Goal: Task Accomplishment & Management: Complete application form

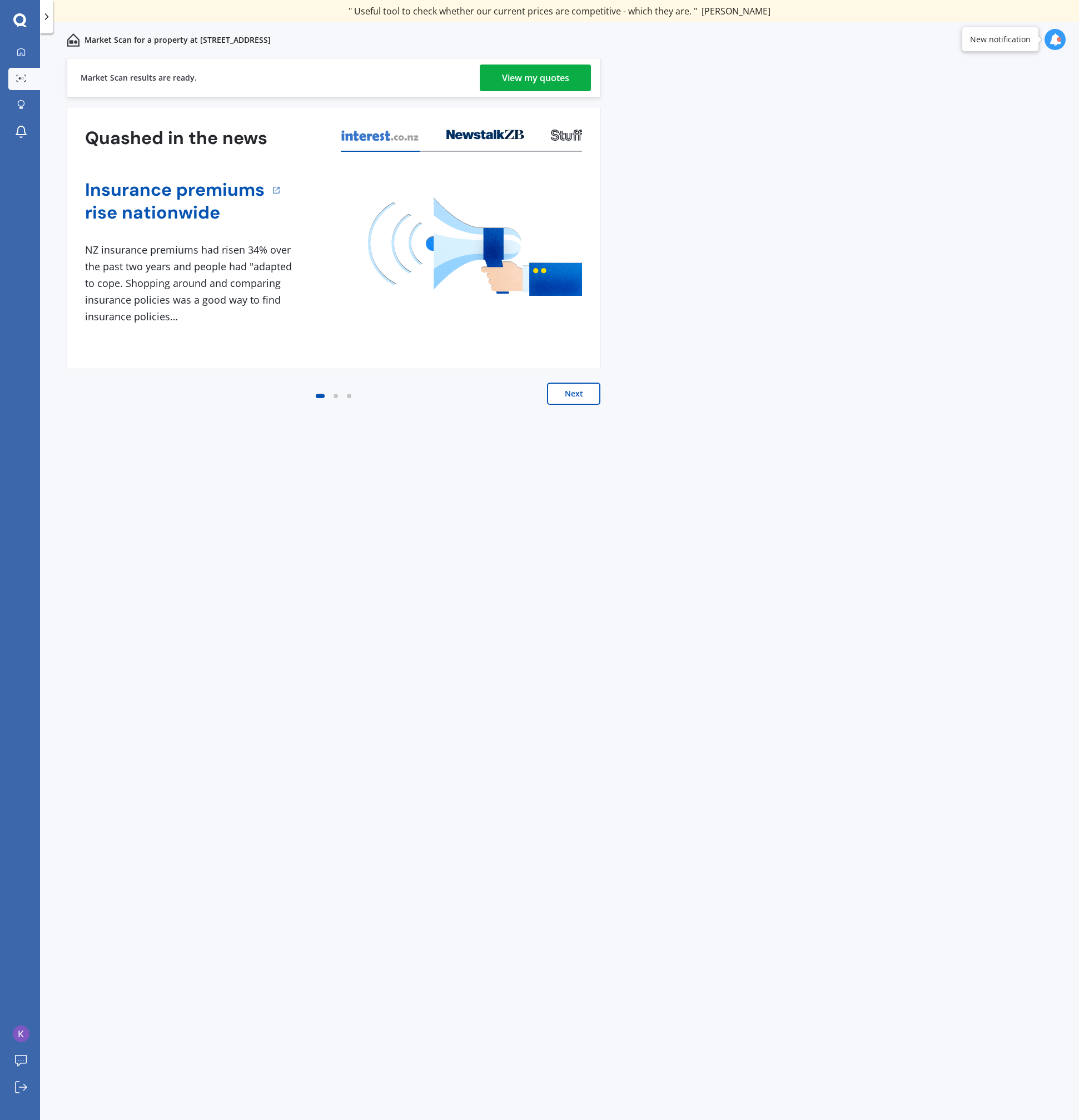
click at [535, 75] on div "View my quotes" at bounding box center [536, 78] width 67 height 27
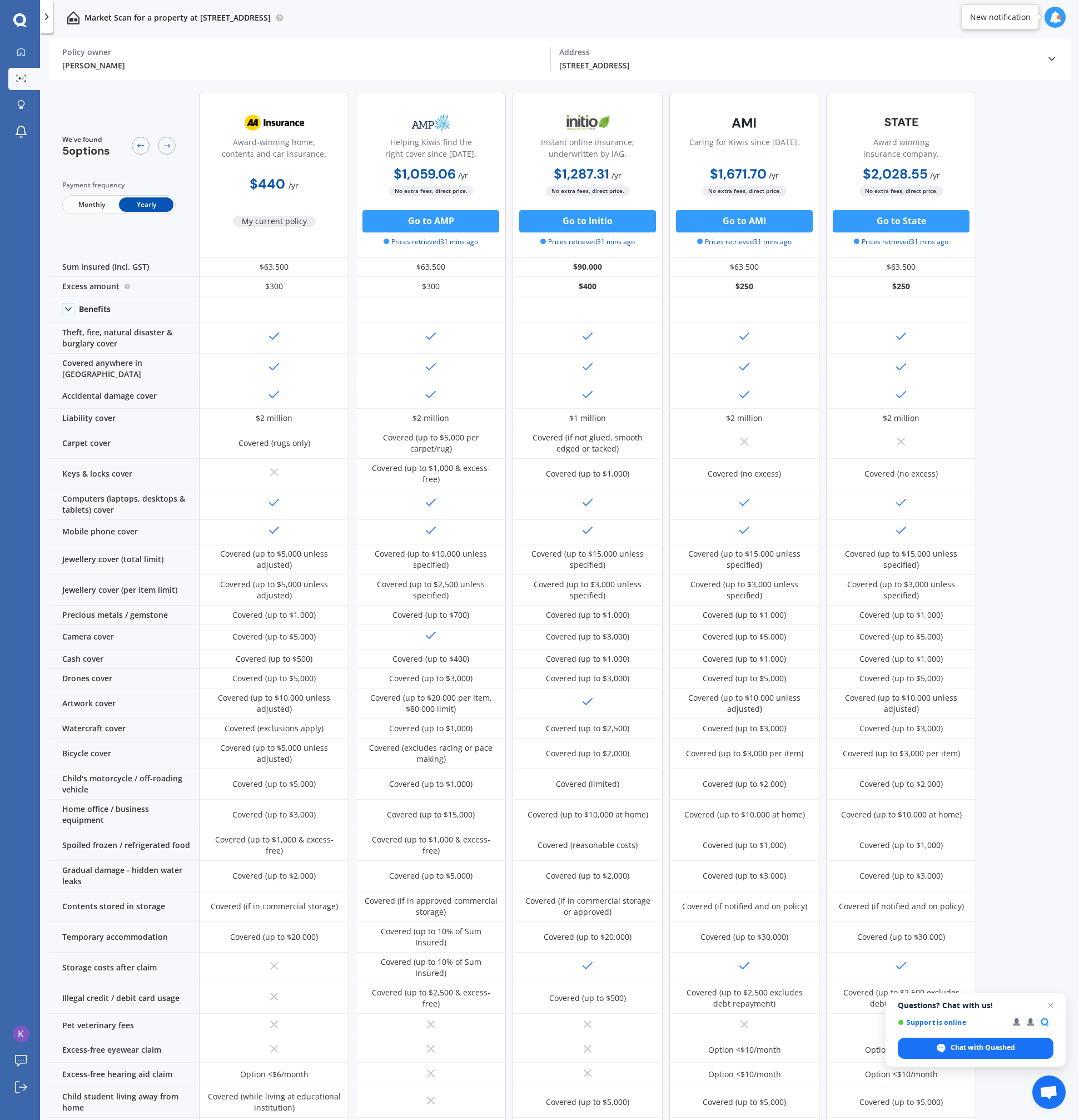
click at [137, 46] on div "[PERSON_NAME] Policy owner [STREET_ADDRESS] Address" at bounding box center [559, 59] width 996 height 42
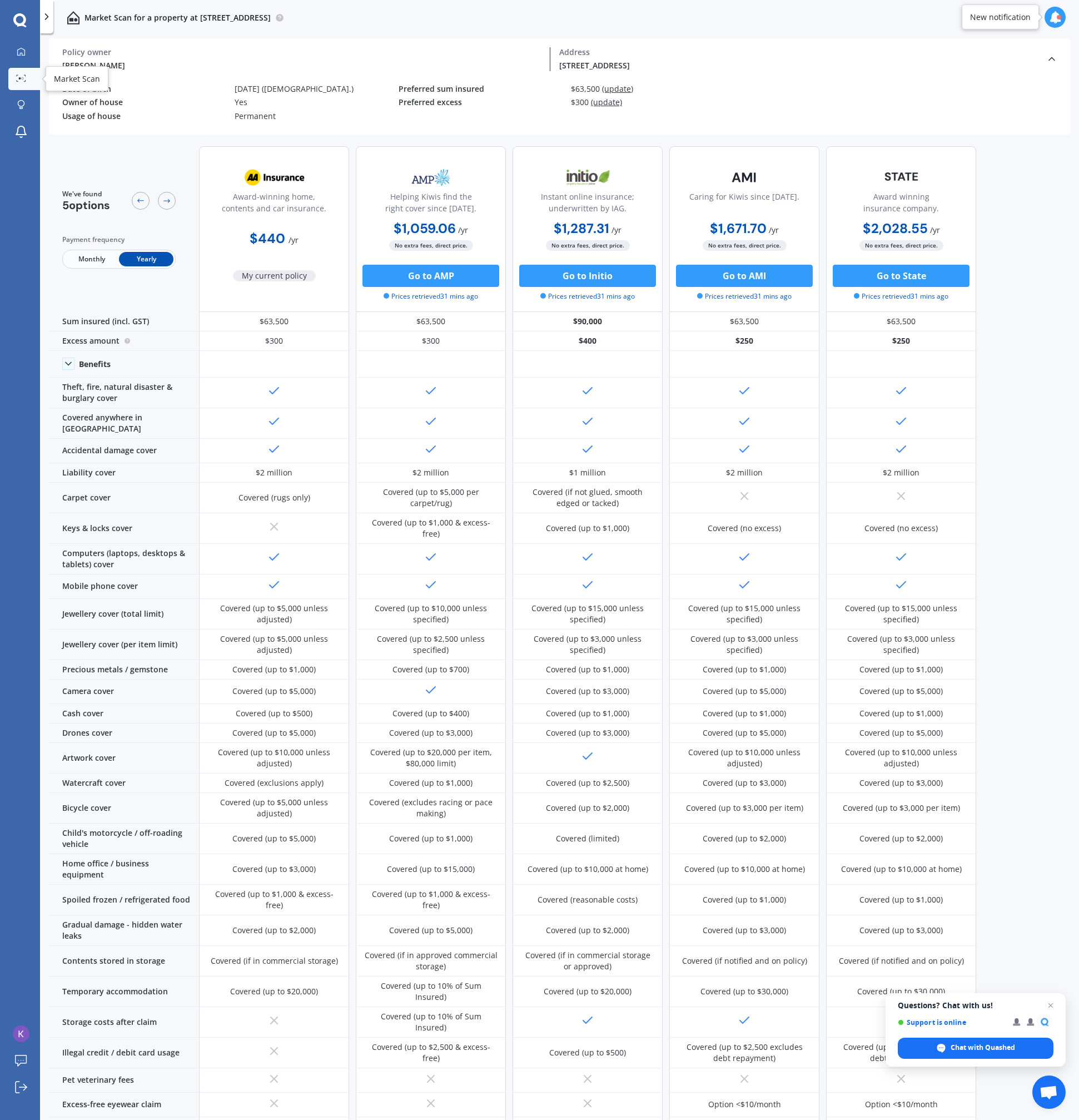
click at [19, 74] on icon at bounding box center [20, 78] width 10 height 7
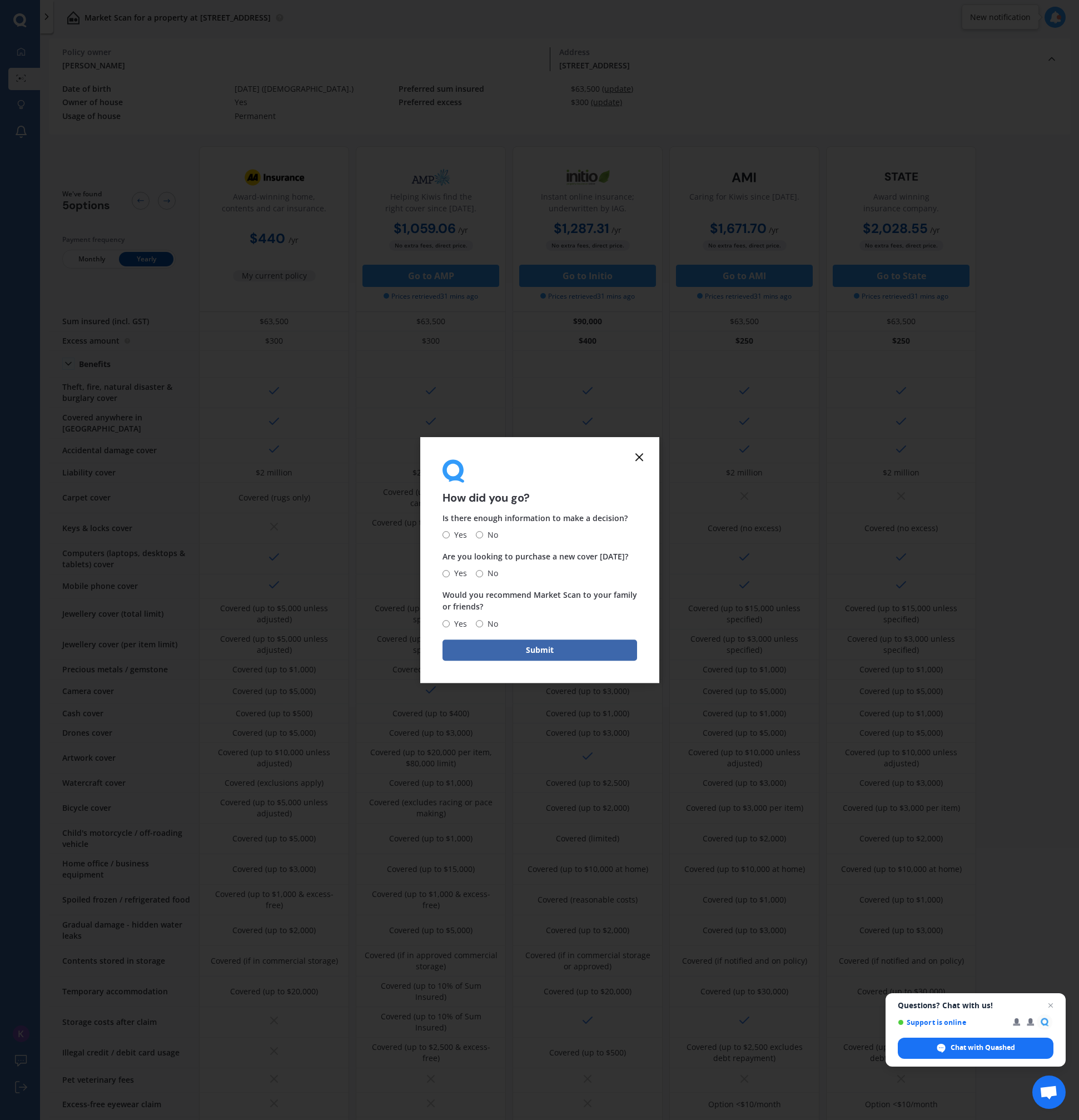
click at [477, 533] on input "No" at bounding box center [480, 536] width 7 height 7
radio input "true"
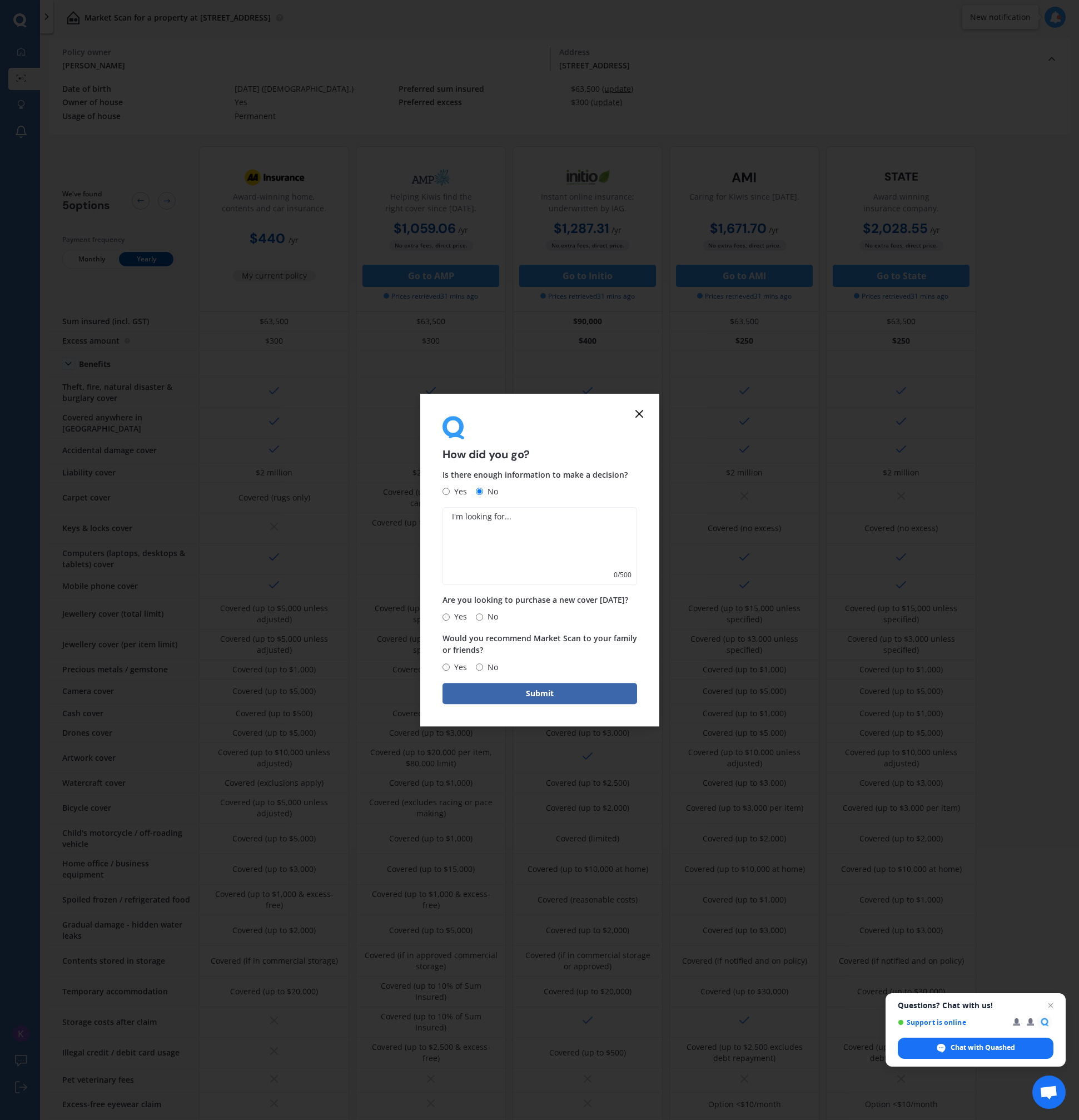
click at [494, 544] on textarea at bounding box center [540, 546] width 195 height 78
type textarea "Limited Contents Insurance"
click at [486, 618] on span "No" at bounding box center [490, 616] width 15 height 13
click at [483, 618] on input "No" at bounding box center [480, 617] width 7 height 7
radio input "true"
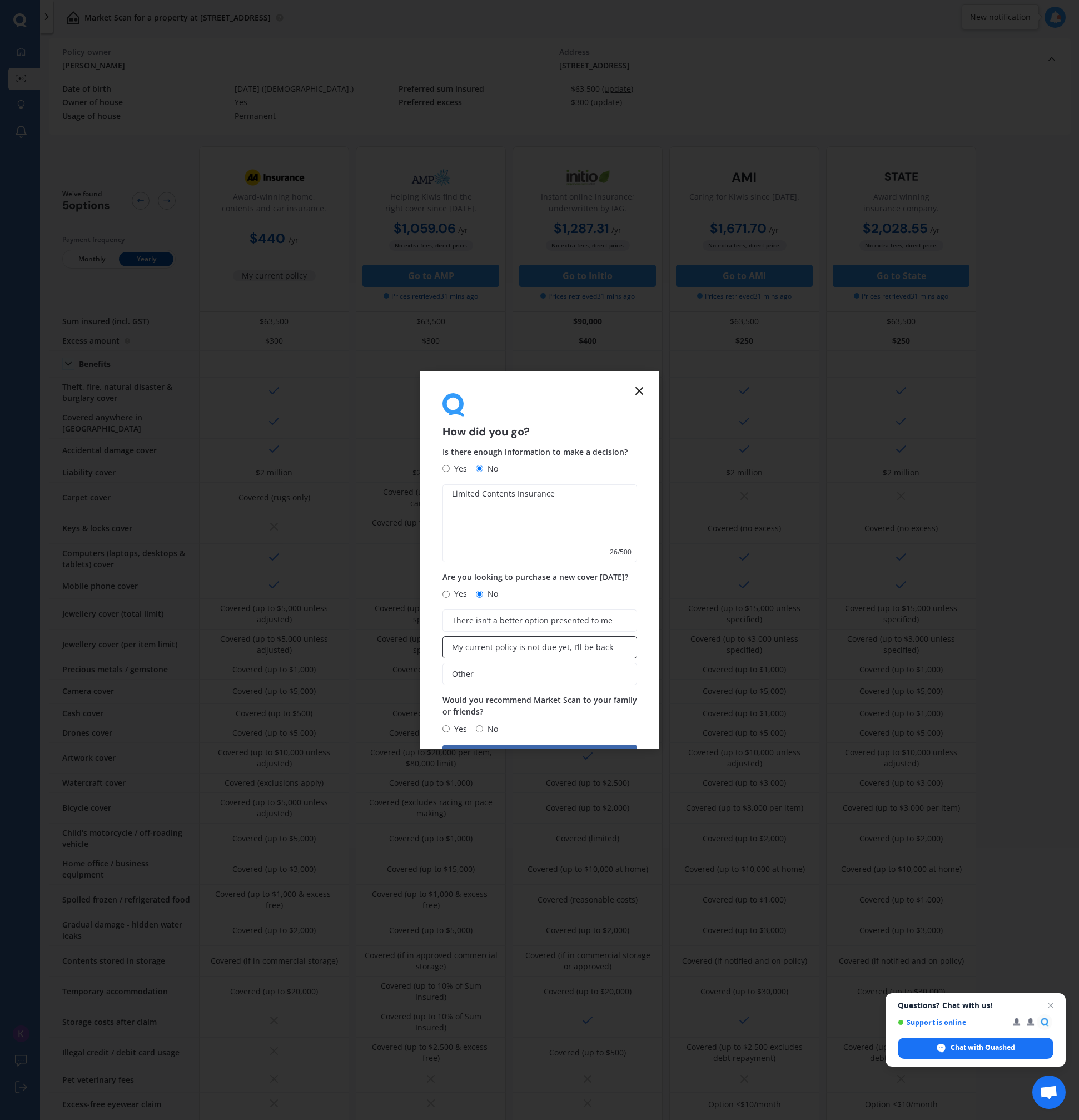
click at [504, 647] on span "My current policy is not due yet, I’ll be back" at bounding box center [533, 647] width 161 height 10
click at [0, 0] on input "My current policy is not due yet, I’ll be back" at bounding box center [0, 0] width 0 height 0
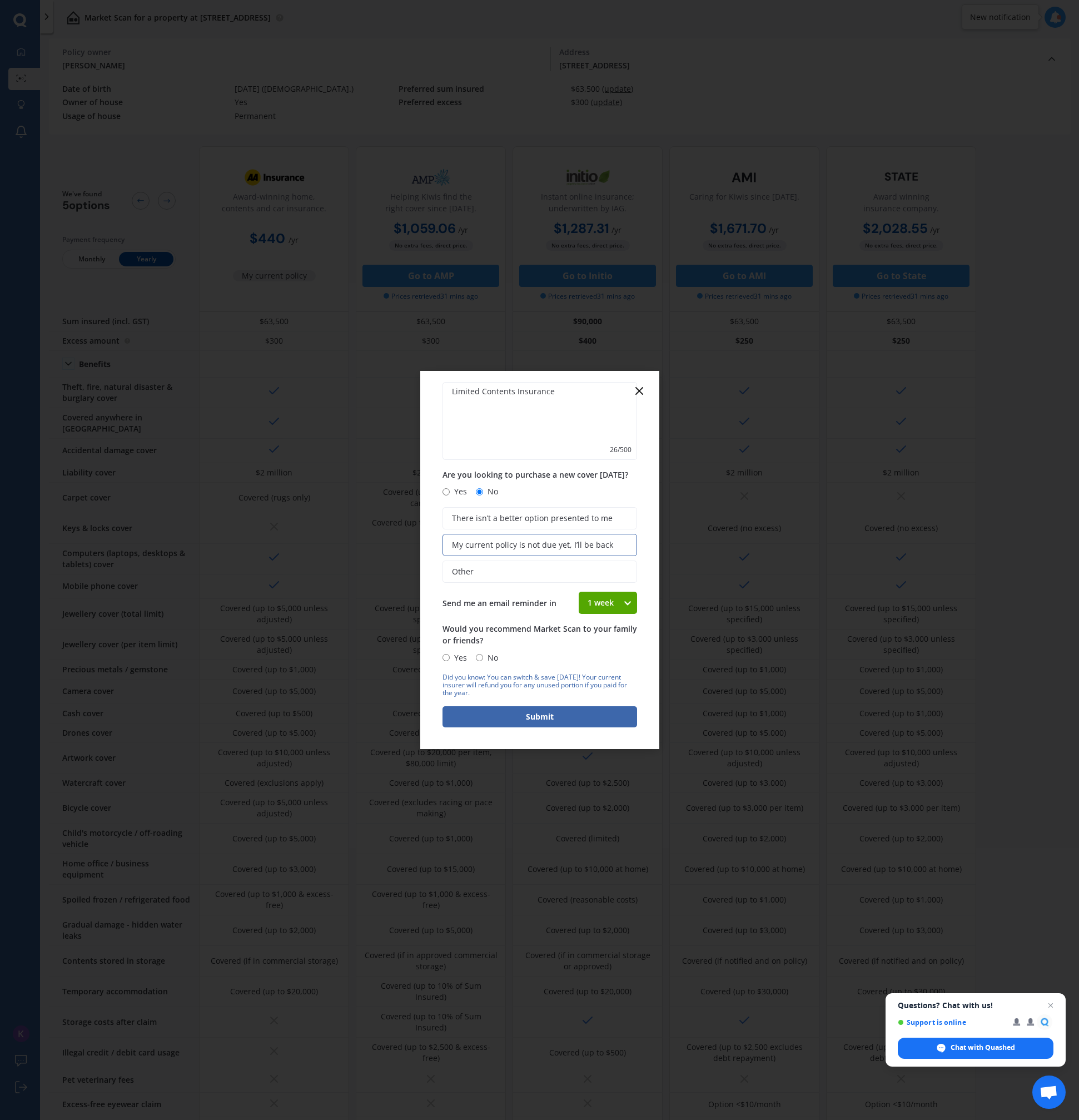
scroll to position [103, 0]
click at [589, 603] on div "1 week" at bounding box center [601, 602] width 44 height 22
click at [591, 627] on span "1 week" at bounding box center [602, 623] width 27 height 11
click at [459, 662] on span "Yes" at bounding box center [457, 657] width 17 height 13
click at [450, 661] on input "Yes" at bounding box center [446, 657] width 7 height 7
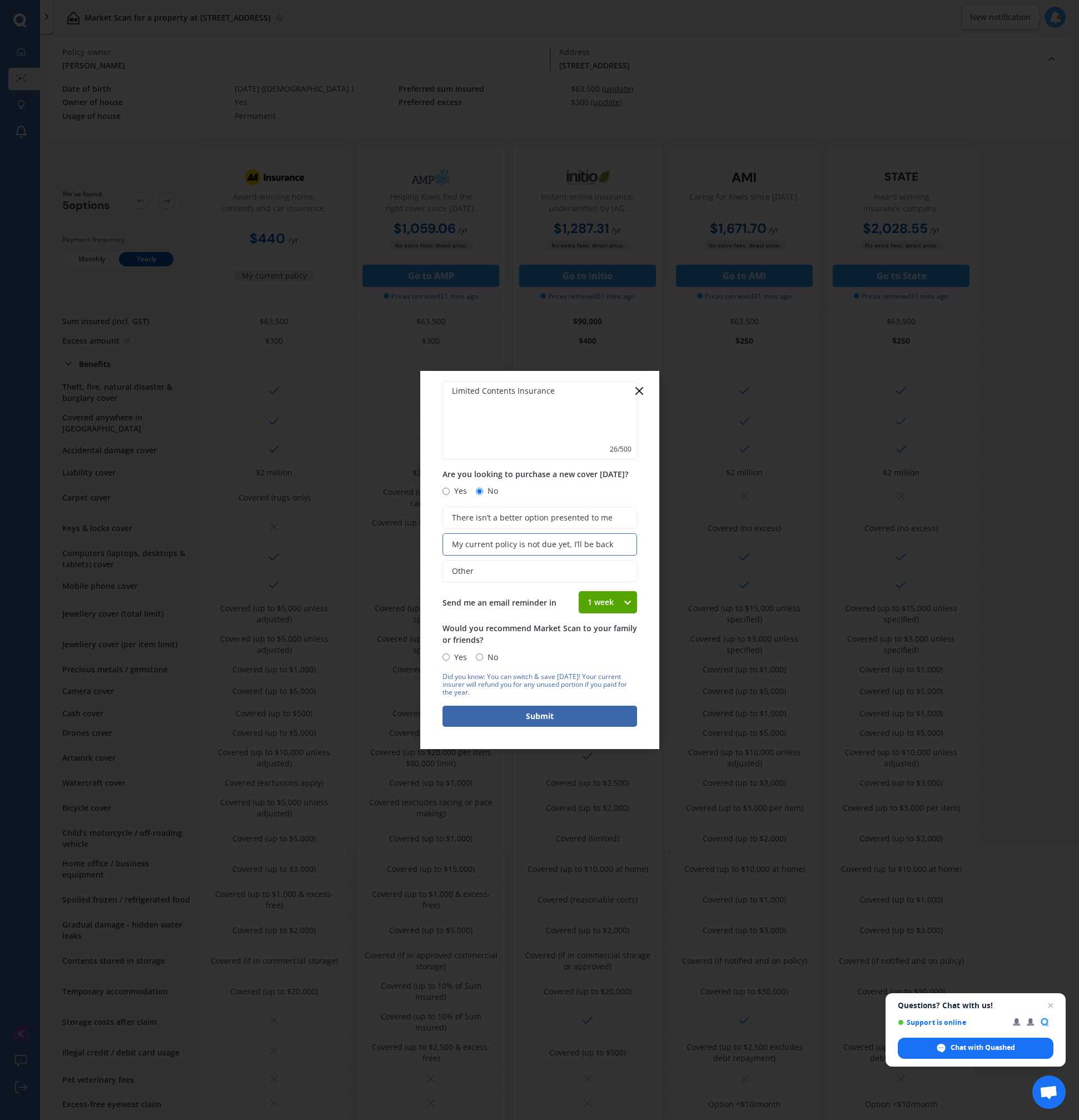
radio input "true"
click at [521, 718] on button "Submit" at bounding box center [540, 717] width 195 height 21
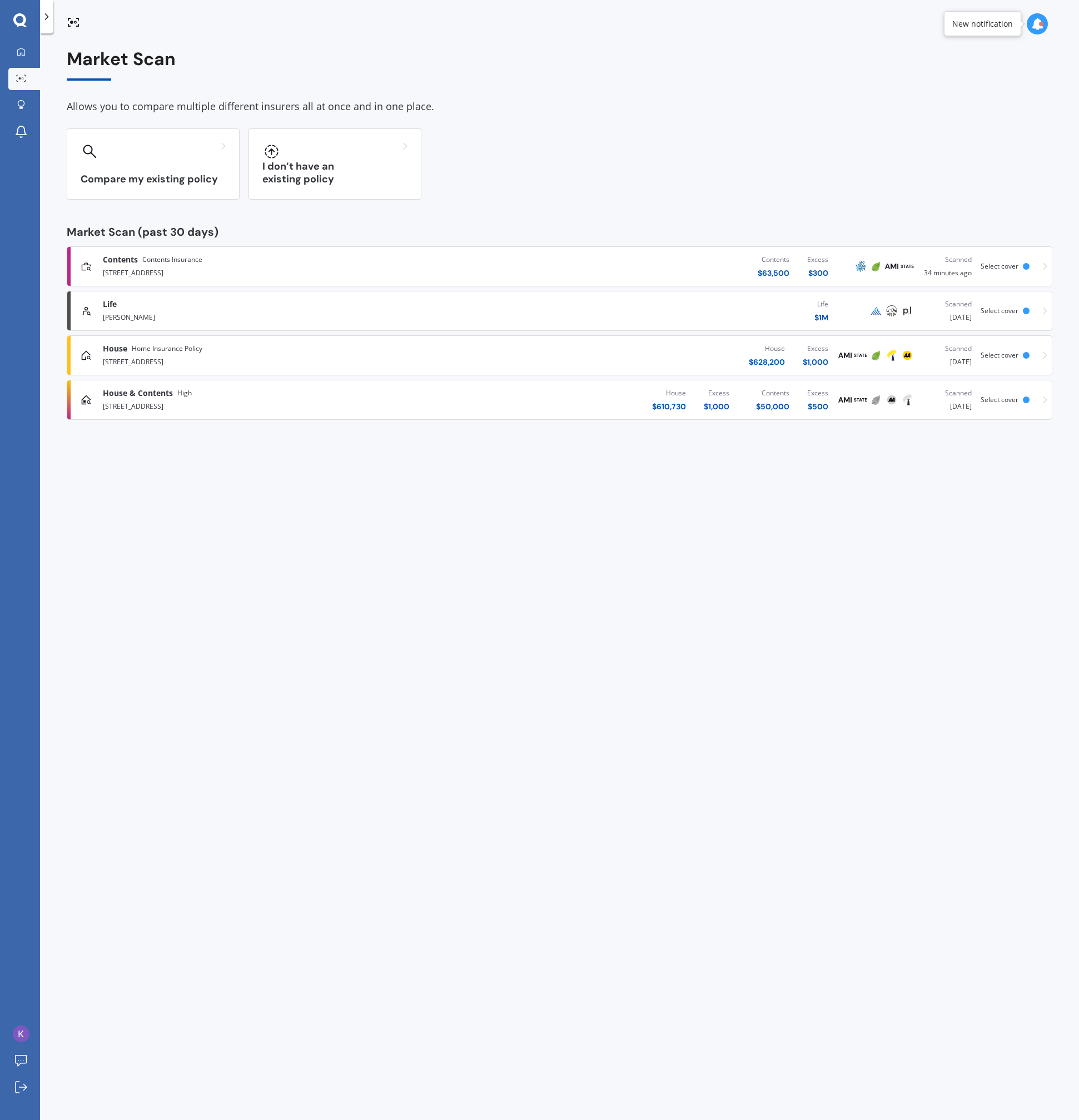
click at [307, 390] on div "House & Contents High" at bounding box center [281, 393] width 356 height 12
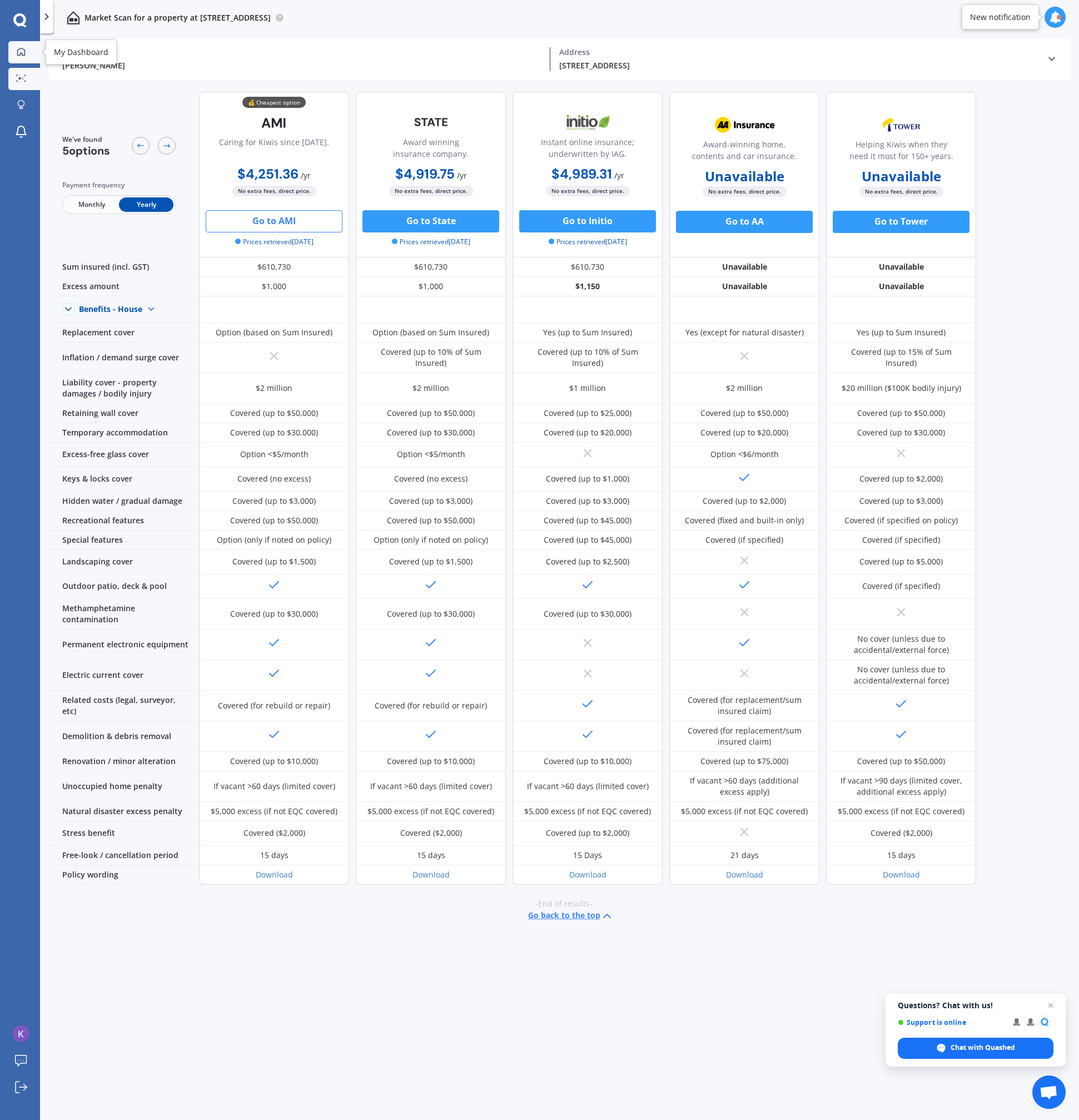
click at [19, 49] on icon at bounding box center [21, 51] width 9 height 9
